Goal: Connect with others: Connect with others

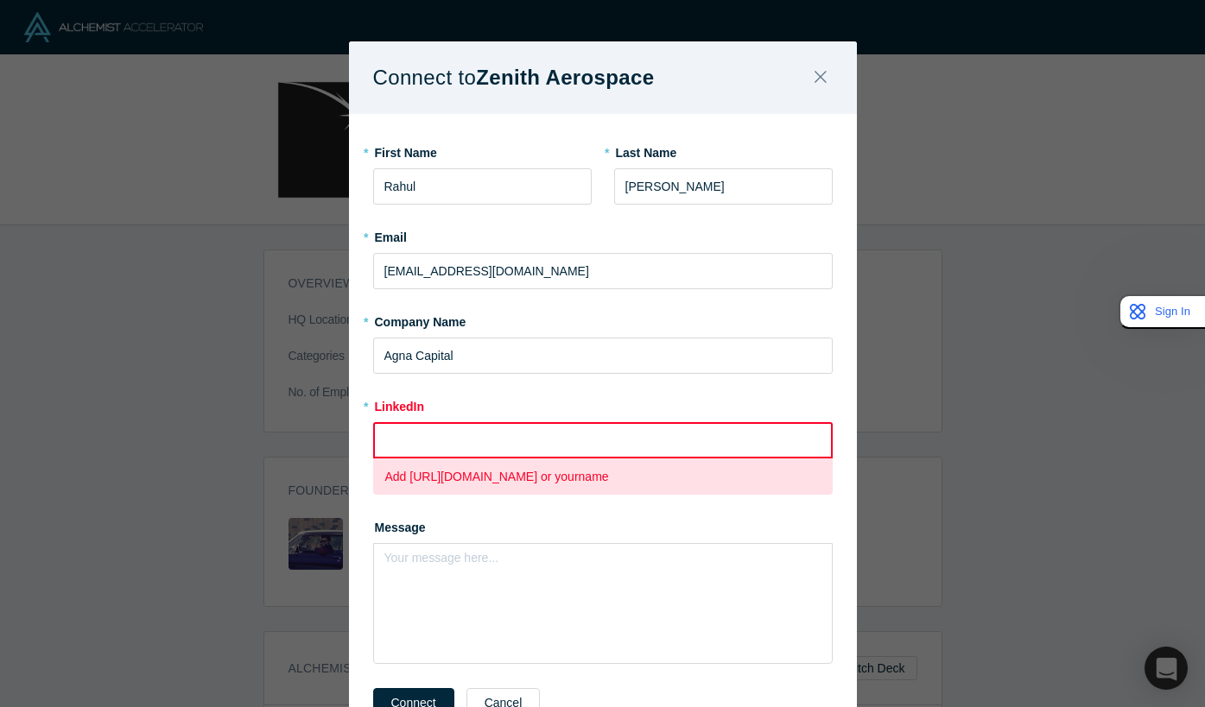
paste input "https://www.linkedin.com/in/imrahulnagaraj/"
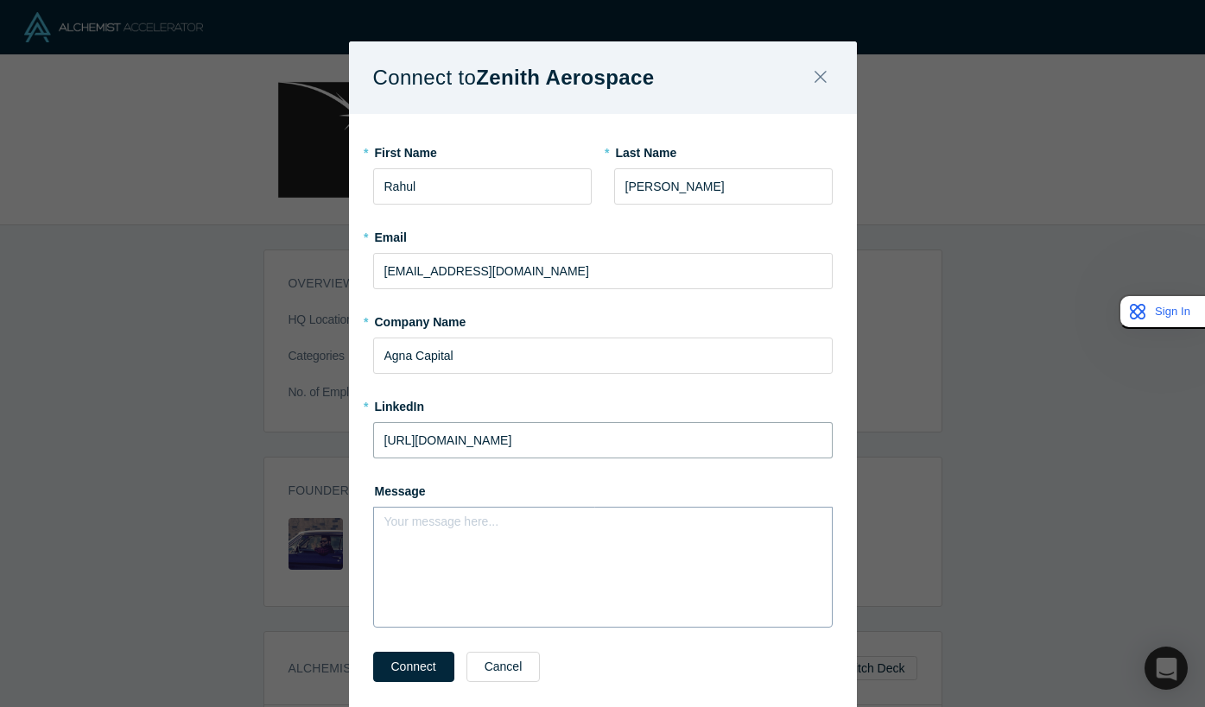
scroll to position [59, 0]
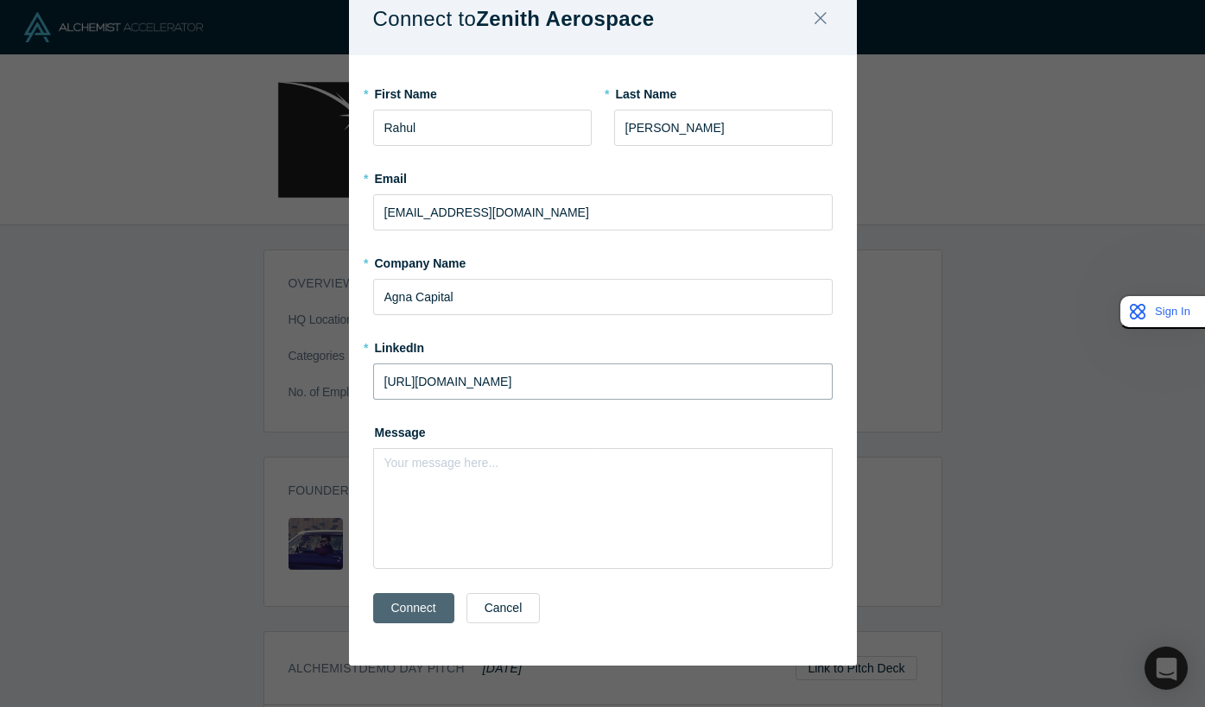
type input "https://www.linkedin.com/in/imrahulnagaraj/"
click at [399, 622] on button "Connect" at bounding box center [413, 608] width 81 height 30
click at [147, 437] on div "Connect to Zenith Aerospace * First Name Rahul * Last Name Nagaraj * Email rahu…" at bounding box center [602, 353] width 1205 height 707
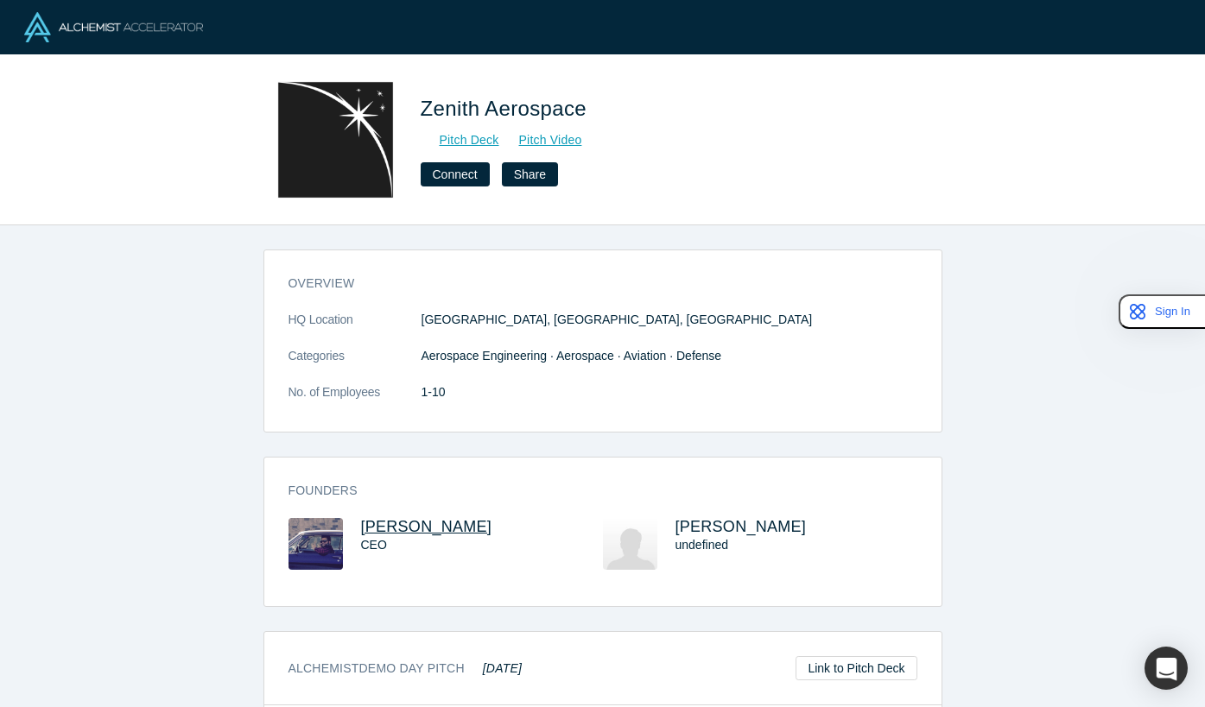
click at [418, 526] on span "Raphael Nardari" at bounding box center [426, 526] width 131 height 17
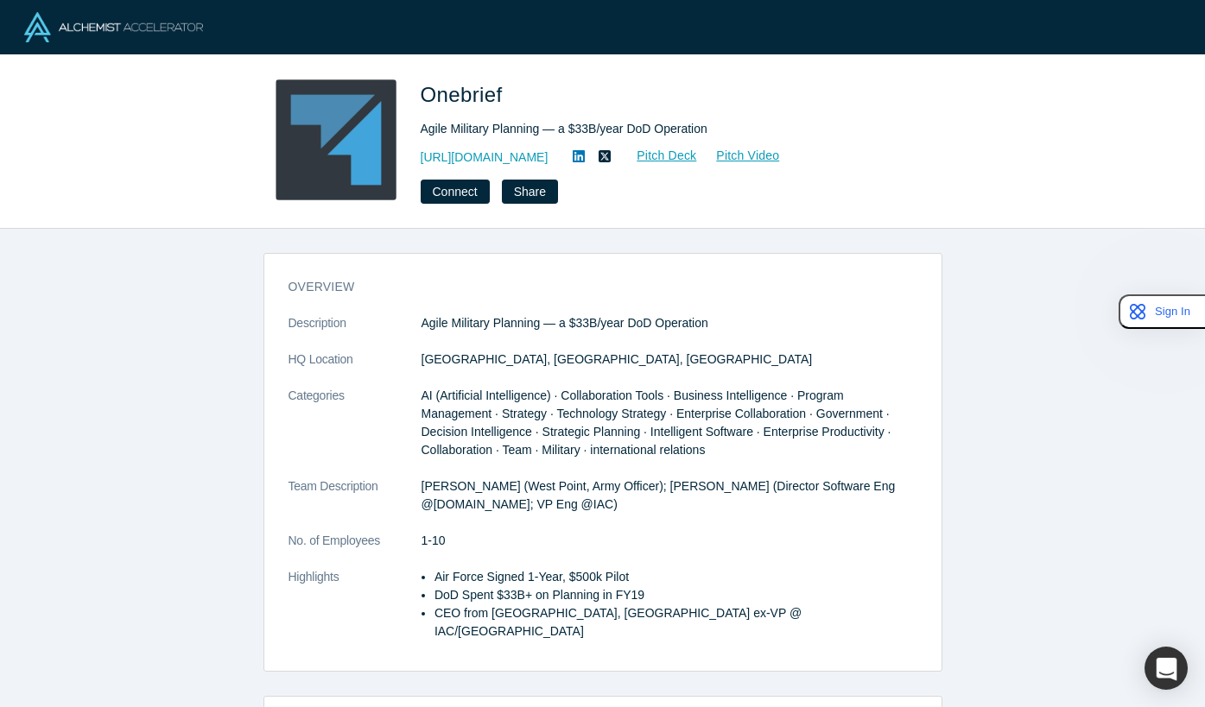
click at [166, 452] on div "overview Description Agile Military Planning — a $33B/year DoD Operation HQ Loc…" at bounding box center [602, 468] width 1205 height 478
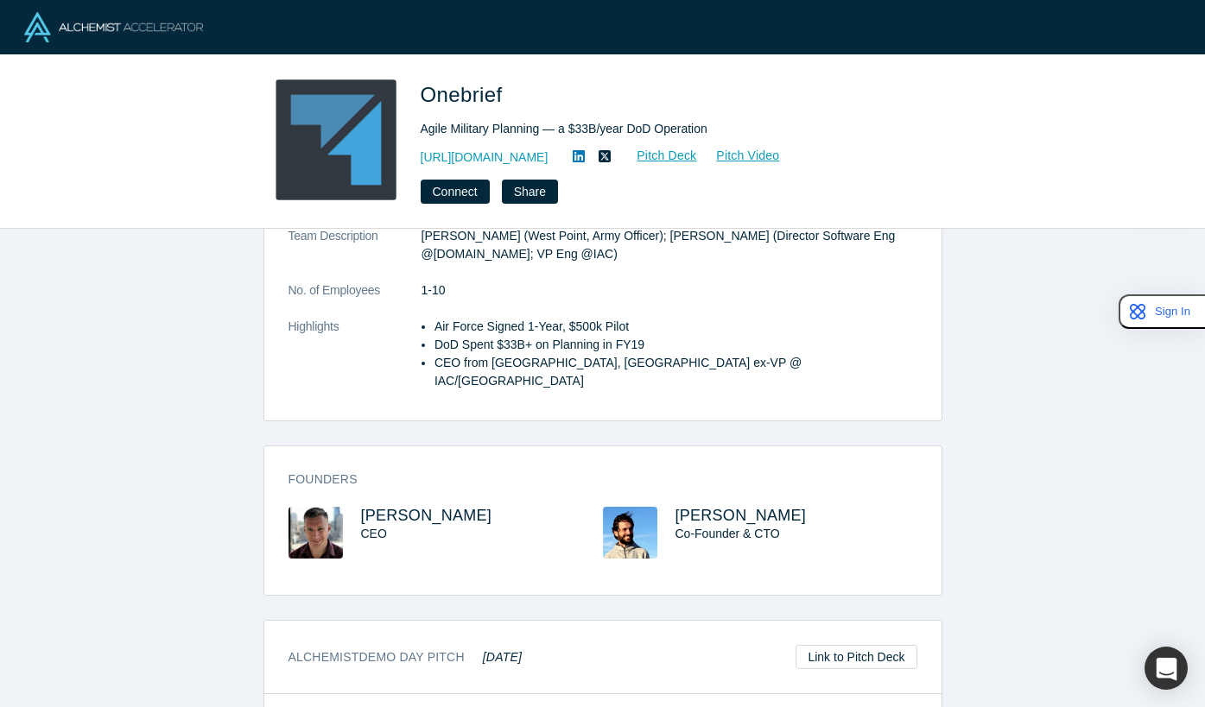
scroll to position [148, 0]
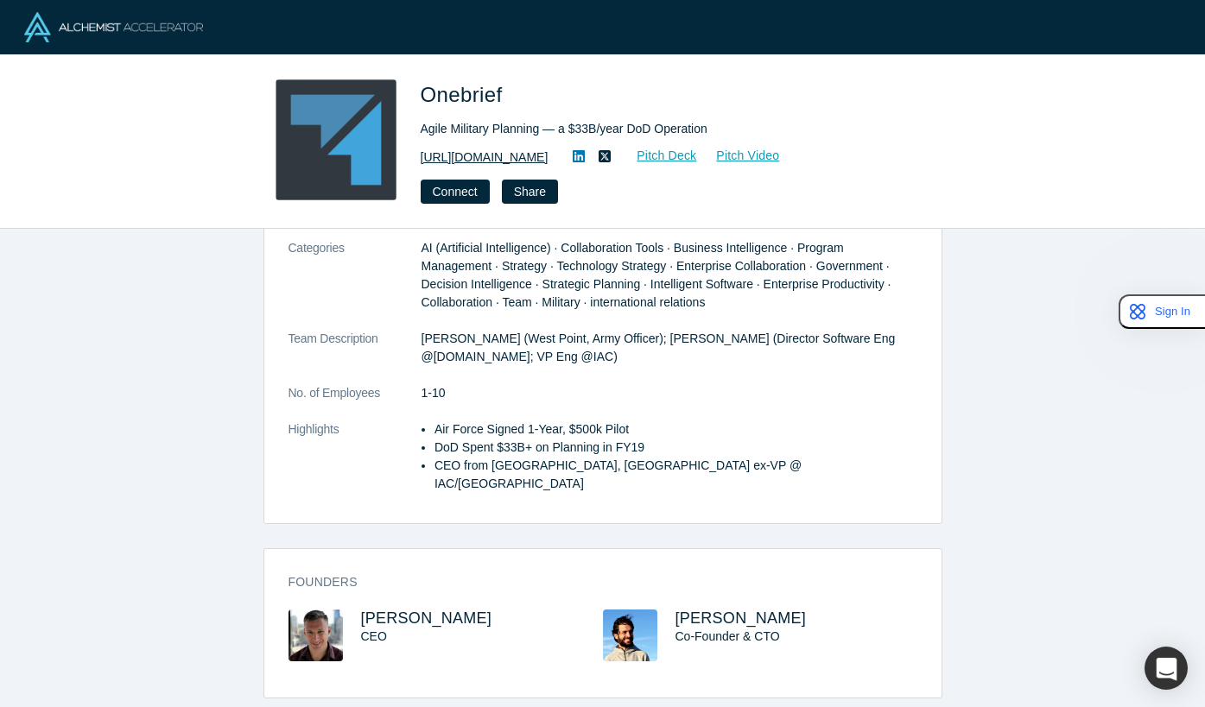
click at [488, 159] on link "[URL][DOMAIN_NAME]" at bounding box center [485, 158] width 128 height 18
